Goal: Check status: Check status

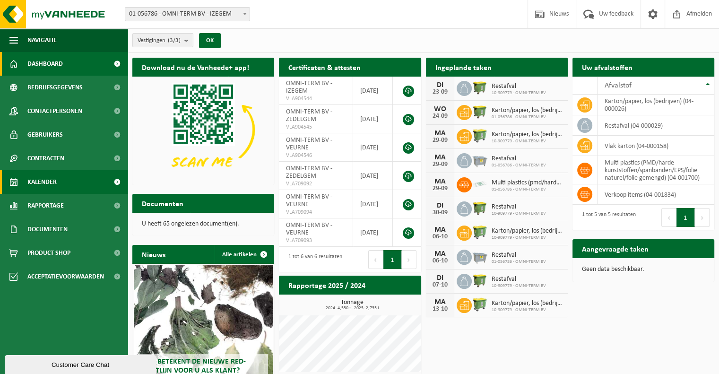
click at [62, 179] on link "Kalender" at bounding box center [64, 182] width 128 height 24
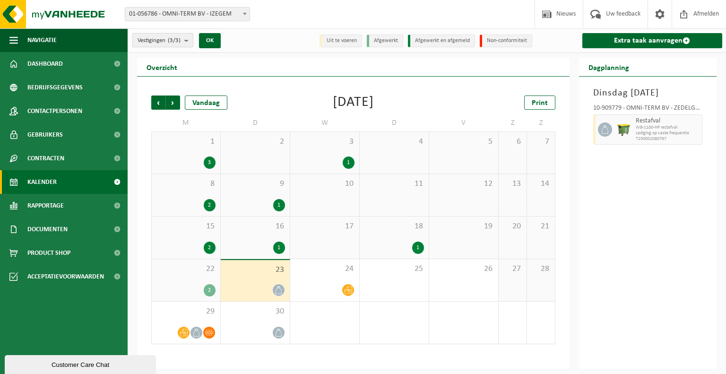
click at [188, 43] on b "submit" at bounding box center [188, 40] width 9 height 13
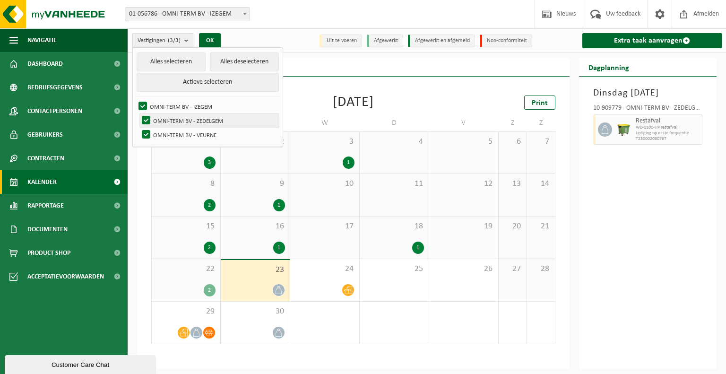
click at [150, 120] on label "OMNI-TERM BV - ZEDELGEM" at bounding box center [209, 120] width 139 height 14
click at [139, 113] on input "OMNI-TERM BV - ZEDELGEM" at bounding box center [138, 113] width 0 height 0
checkbox input "false"
click at [149, 132] on label "OMNI-TERM BV - VEURNE" at bounding box center [209, 135] width 139 height 14
click at [139, 128] on input "OMNI-TERM BV - VEURNE" at bounding box center [138, 127] width 0 height 0
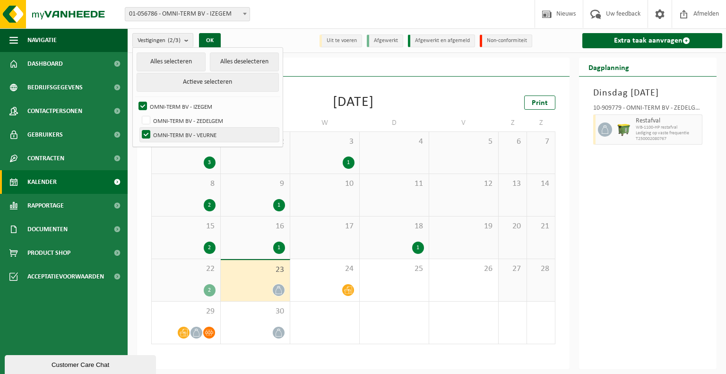
checkbox input "false"
click at [420, 91] on div "Vorige Volgende Vandaag September 2025 Print M D W D V Z Z 1 3 2 3 1 4 5 6 7 8 …" at bounding box center [354, 220] width 414 height 268
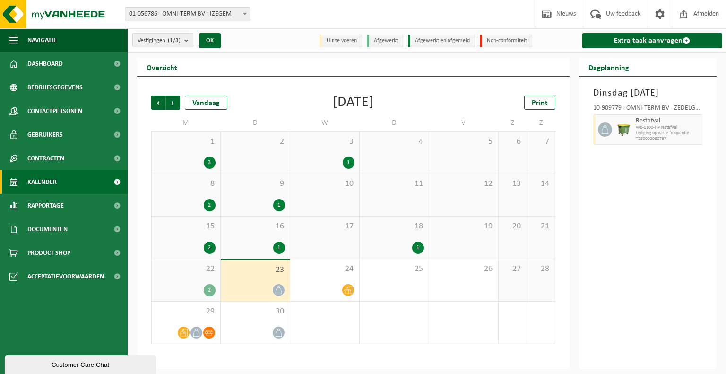
drag, startPoint x: 344, startPoint y: 364, endPoint x: 345, endPoint y: 357, distance: 7.2
click at [344, 364] on div "Vorige Volgende Vandaag September 2025 Print M D W D V Z Z 1 3 2 3 1 4 5 6 7 8 …" at bounding box center [353, 223] width 433 height 293
click at [348, 285] on span at bounding box center [348, 290] width 12 height 12
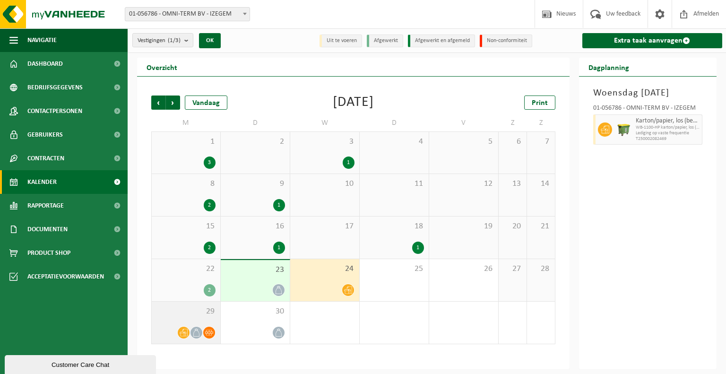
click at [179, 316] on div "29" at bounding box center [186, 323] width 69 height 42
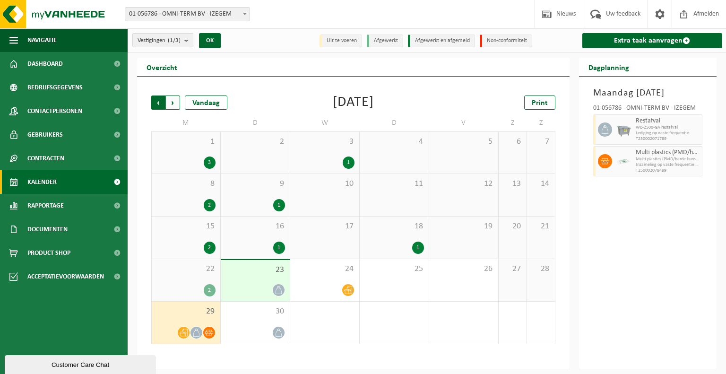
click at [169, 103] on span "Volgende" at bounding box center [173, 102] width 14 height 14
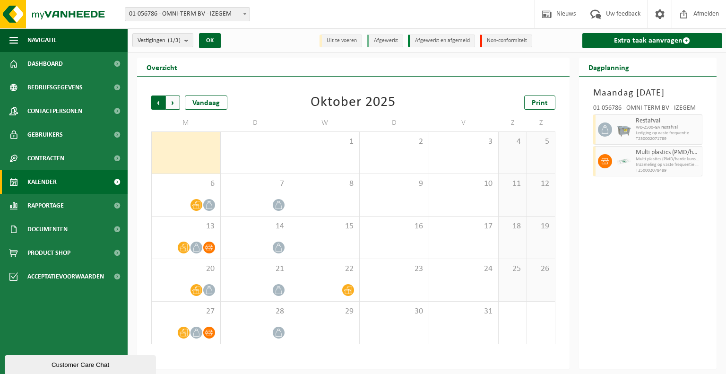
click at [170, 104] on span "Volgende" at bounding box center [173, 102] width 14 height 14
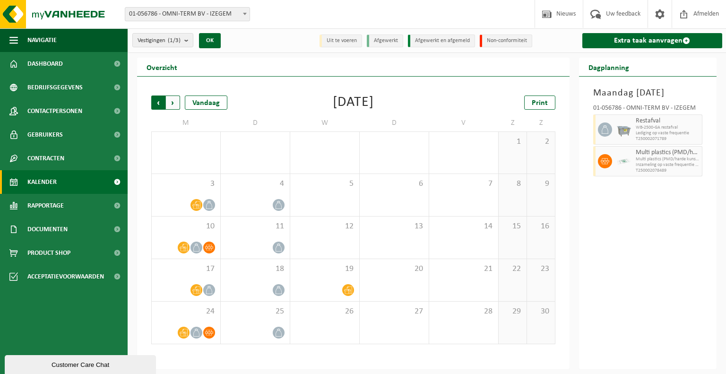
click at [170, 107] on span "Volgende" at bounding box center [173, 102] width 14 height 14
